Goal: Information Seeking & Learning: Check status

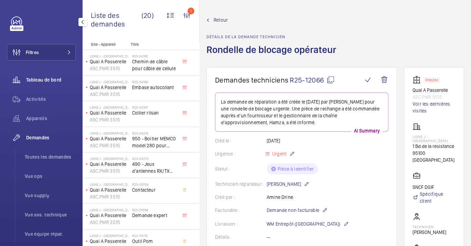
drag, startPoint x: 57, startPoint y: 74, endPoint x: 62, endPoint y: 78, distance: 6.8
click at [57, 74] on div "Tableau de bord" at bounding box center [41, 80] width 69 height 17
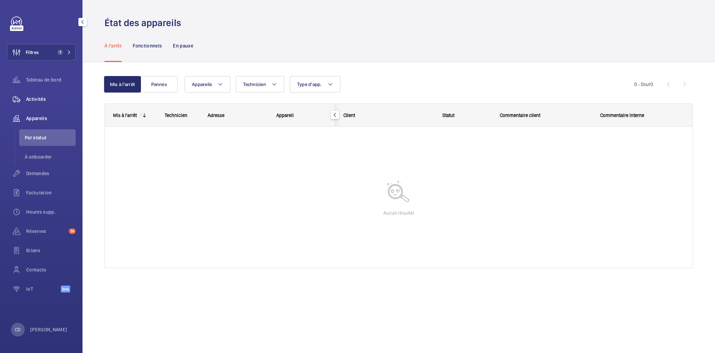
click at [28, 94] on div "Activités" at bounding box center [41, 99] width 69 height 17
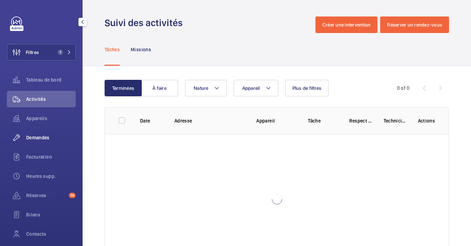
click at [32, 138] on span "Demandes" at bounding box center [51, 137] width 50 height 7
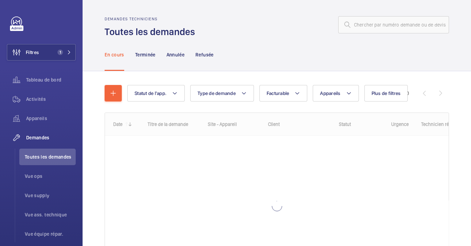
scroll to position [64, 0]
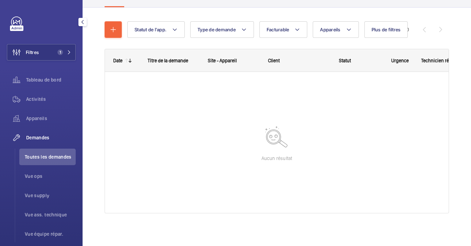
drag, startPoint x: 43, startPoint y: 51, endPoint x: 75, endPoint y: 58, distance: 33.2
click at [43, 51] on button "Filtres 1" at bounding box center [41, 52] width 69 height 17
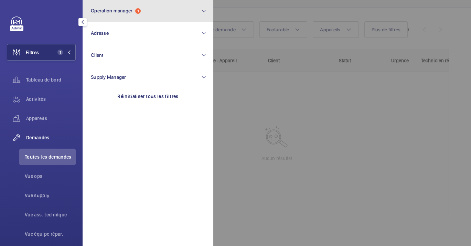
click at [106, 9] on span "Operation manager" at bounding box center [112, 11] width 42 height 6
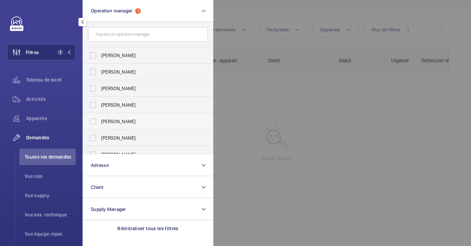
click at [127, 124] on span "[PERSON_NAME]" at bounding box center [148, 121] width 95 height 7
click at [100, 124] on input "[PERSON_NAME]" at bounding box center [93, 121] width 14 height 14
checkbox input "true"
click at [325, 142] on div at bounding box center [448, 123] width 471 height 246
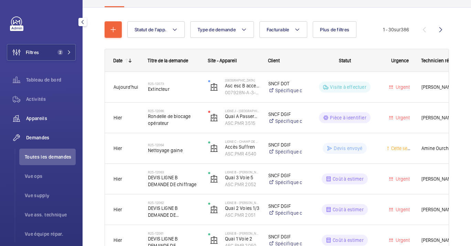
click at [41, 118] on span "Appareils" at bounding box center [51, 118] width 50 height 7
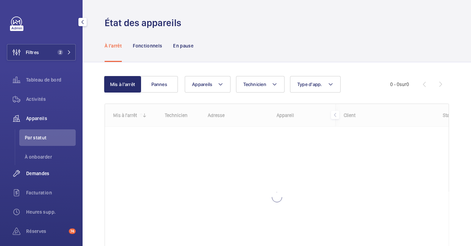
click at [36, 174] on span "Demandes" at bounding box center [51, 173] width 50 height 7
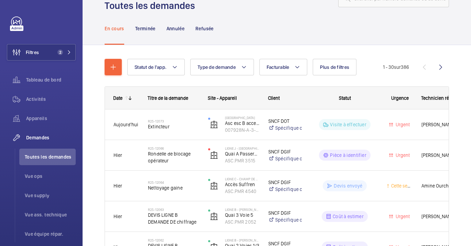
scroll to position [38, 0]
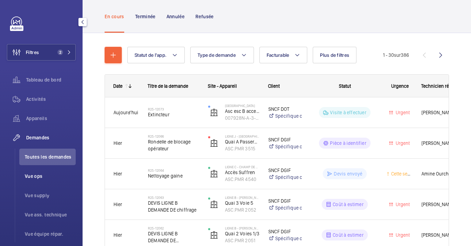
click at [36, 178] on span "Vue ops" at bounding box center [50, 176] width 51 height 7
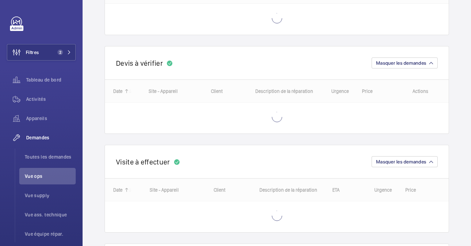
scroll to position [229, 0]
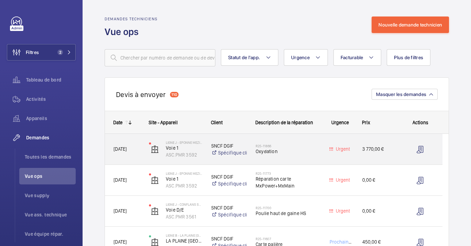
click at [303, 152] on span "Oxydation" at bounding box center [286, 151] width 62 height 7
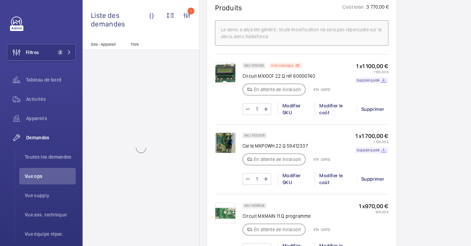
scroll to position [535, 0]
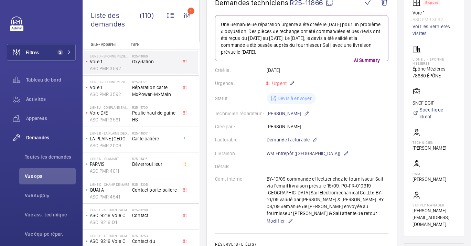
scroll to position [76, 0]
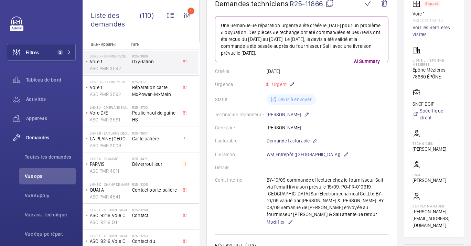
click at [331, 3] on mat-icon at bounding box center [329, 3] width 8 height 8
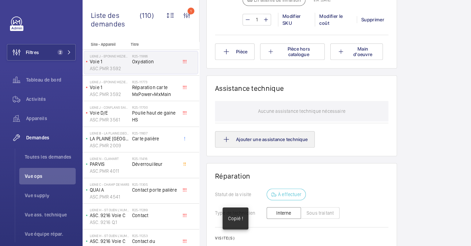
scroll to position [611, 0]
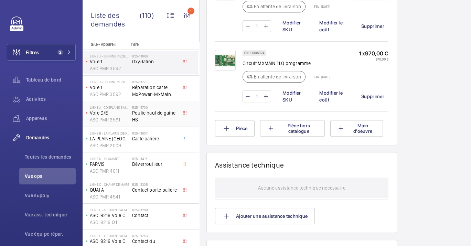
click at [131, 102] on div "Ligne J - CONFLANS SAINTE HONORINE Voie D/E ASC.PMR 3561" at bounding box center [108, 113] width 48 height 23
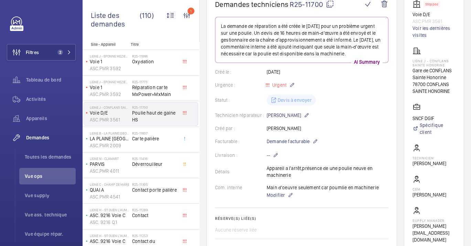
scroll to position [76, 0]
click at [313, 145] on mat-icon at bounding box center [315, 140] width 6 height 8
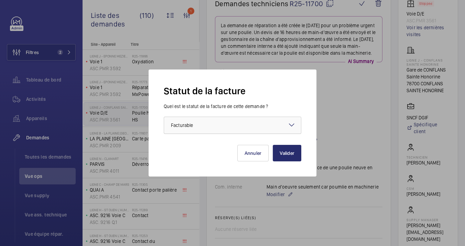
click at [248, 133] on div at bounding box center [232, 125] width 137 height 17
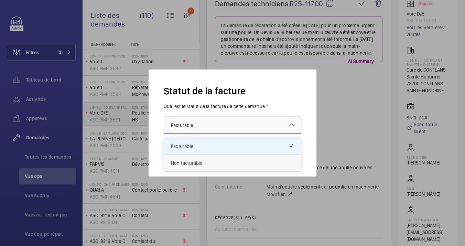
click at [193, 163] on span "Non facturable" at bounding box center [232, 163] width 123 height 7
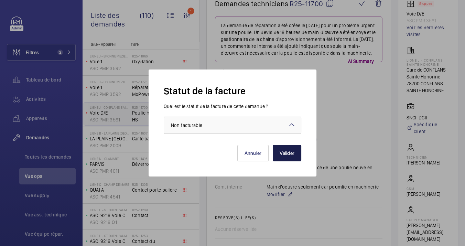
click at [300, 151] on button "Valider" at bounding box center [287, 153] width 29 height 17
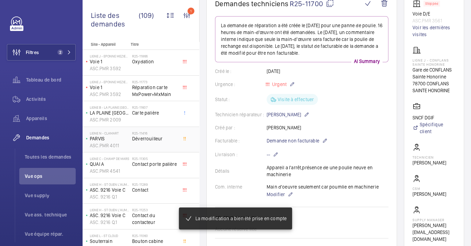
click at [158, 142] on div "R25-11416 Déverrouilleur" at bounding box center [154, 141] width 45 height 20
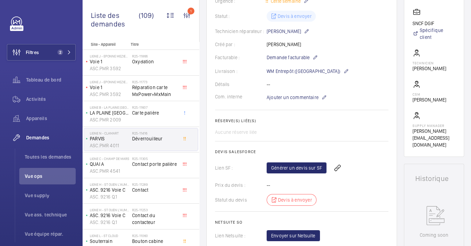
scroll to position [420, 0]
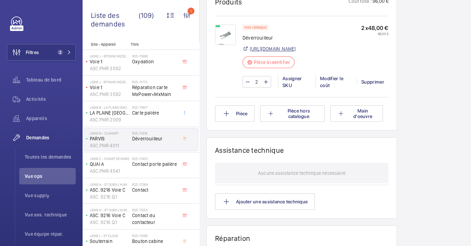
click at [295, 52] on link "[URL][DOMAIN_NAME]" at bounding box center [273, 48] width 46 height 7
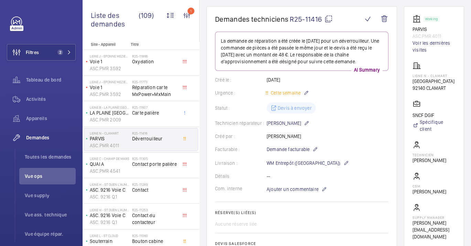
scroll to position [0, 0]
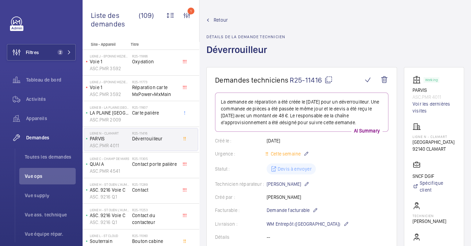
click at [327, 82] on mat-icon at bounding box center [328, 80] width 8 height 8
click at [126, 162] on p "QUAI A" at bounding box center [110, 164] width 40 height 7
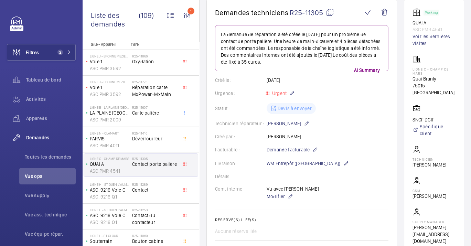
scroll to position [153, 0]
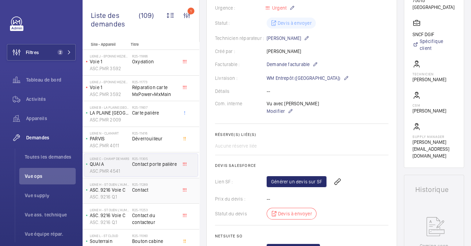
click at [121, 187] on p "ASC. 9216 Voie C" at bounding box center [110, 189] width 40 height 7
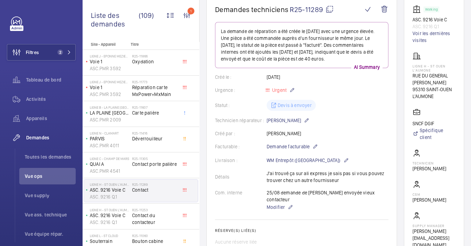
scroll to position [76, 0]
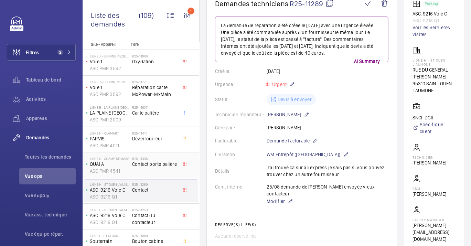
click at [128, 165] on p "QUAI A" at bounding box center [110, 164] width 40 height 7
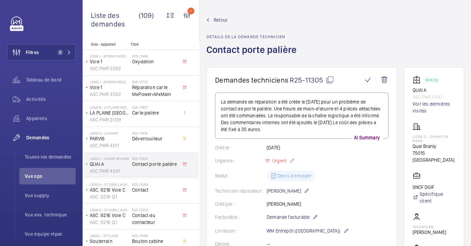
scroll to position [76, 0]
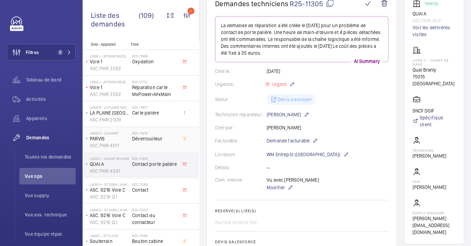
click at [130, 140] on div "Ligne N - CLAMART PARVIS ASC.PMR 4011" at bounding box center [108, 139] width 48 height 23
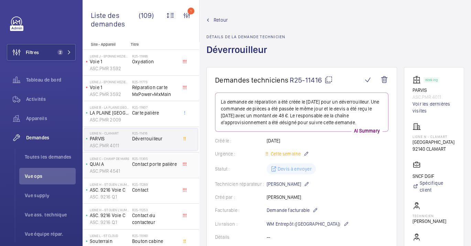
click at [141, 161] on span "Contact porte palière" at bounding box center [154, 164] width 45 height 7
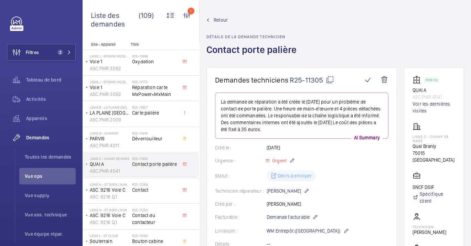
click at [328, 78] on mat-icon at bounding box center [330, 80] width 8 height 8
type textarea "R25-11305"
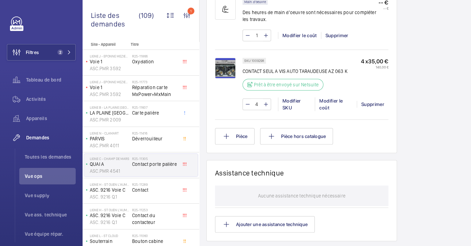
scroll to position [420, 0]
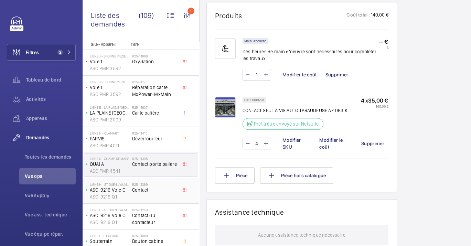
click at [134, 186] on span "Contact" at bounding box center [154, 189] width 45 height 7
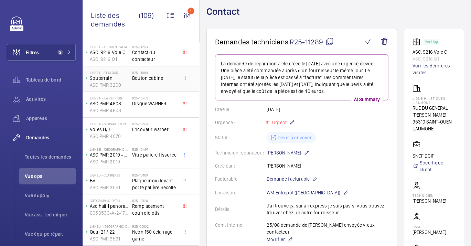
scroll to position [191, 0]
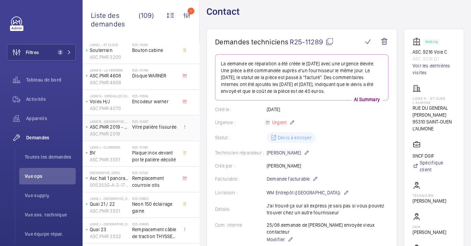
click at [138, 128] on span "Vitre palière fissurée" at bounding box center [154, 126] width 45 height 7
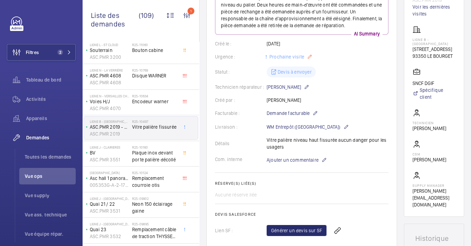
scroll to position [114, 0]
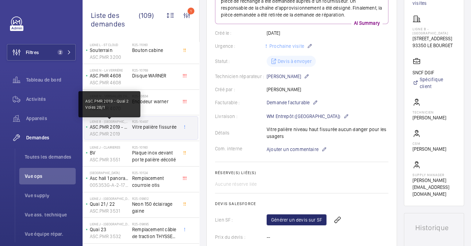
click at [114, 126] on p "ASC.PMR 2019 - Quai 2 Voies 2B/1" at bounding box center [110, 126] width 40 height 7
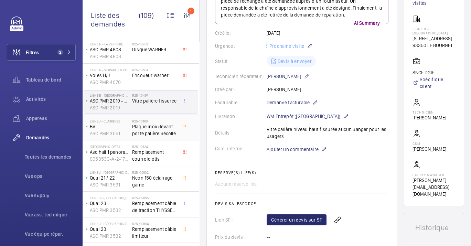
scroll to position [229, 0]
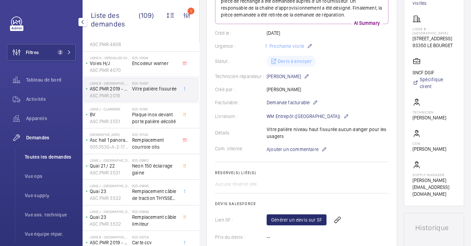
click at [41, 159] on span "Toutes les demandes" at bounding box center [50, 156] width 51 height 7
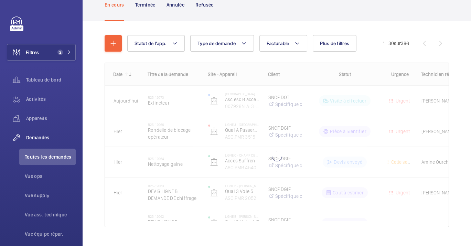
scroll to position [64, 0]
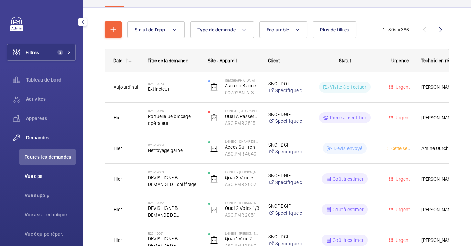
click at [42, 173] on span "Vue ops" at bounding box center [50, 176] width 51 height 7
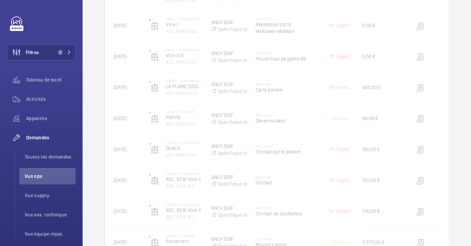
scroll to position [229, 0]
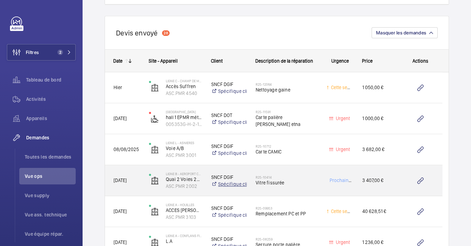
scroll to position [764, 0]
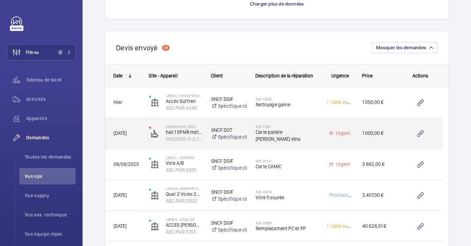
click at [287, 141] on div "R25-11591 Carte palière [PERSON_NAME] etna" at bounding box center [286, 133] width 62 height 20
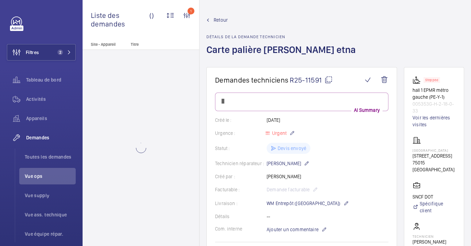
scroll to position [76, 0]
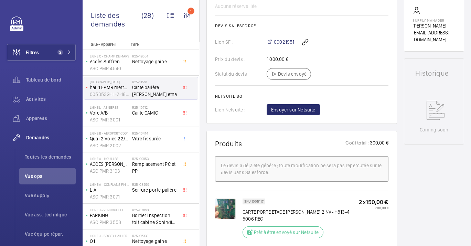
scroll to position [305, 0]
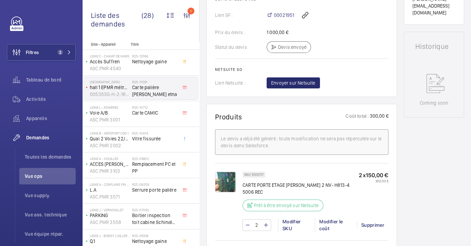
click at [374, 179] on p "300,00 €" at bounding box center [374, 181] width 30 height 4
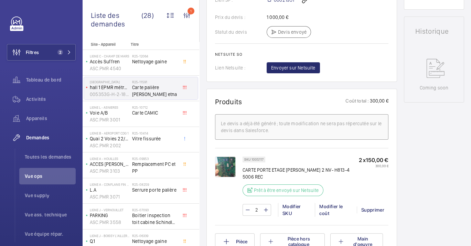
scroll to position [229, 0]
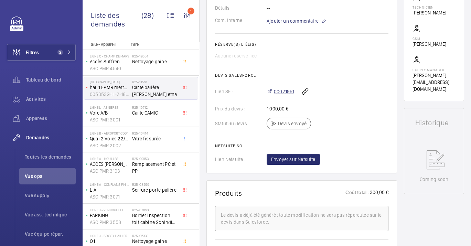
click at [284, 89] on span "00021951" at bounding box center [284, 91] width 20 height 7
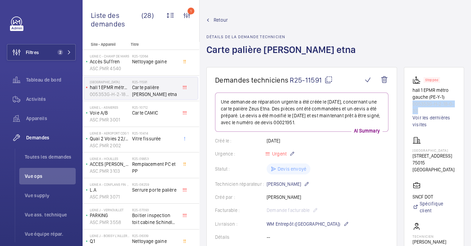
drag, startPoint x: 416, startPoint y: 108, endPoint x: 397, endPoint y: 105, distance: 19.8
copy p "005353G-H-2-18-0-33"
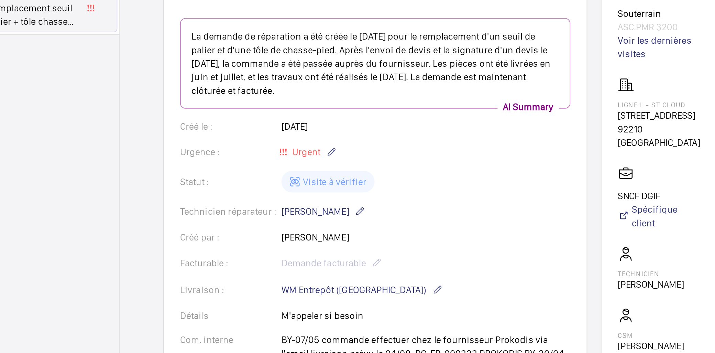
scroll to position [591, 0]
